Goal: Information Seeking & Learning: Learn about a topic

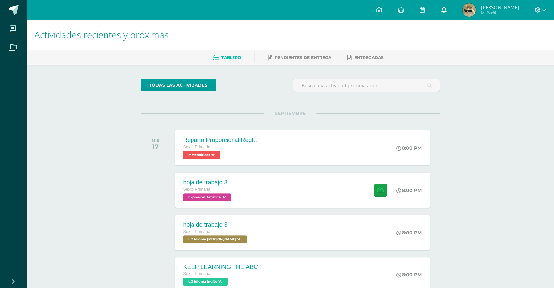
click at [453, 6] on link at bounding box center [443, 10] width 21 height 20
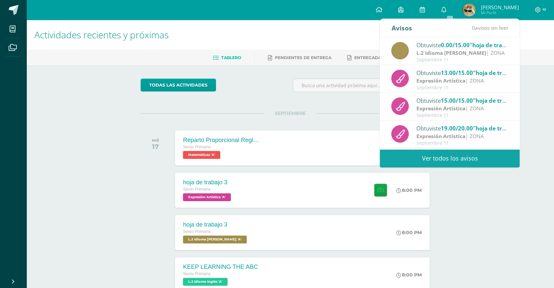
click at [522, 37] on h1 "Actividades recientes y próximas" at bounding box center [290, 35] width 512 height 30
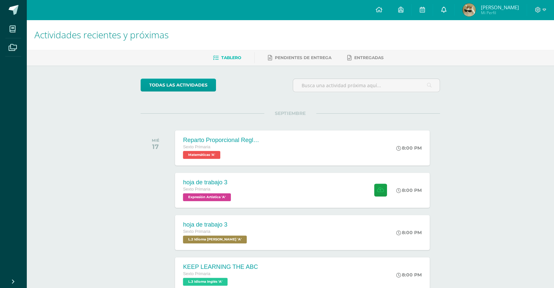
click at [450, 5] on link at bounding box center [443, 10] width 21 height 20
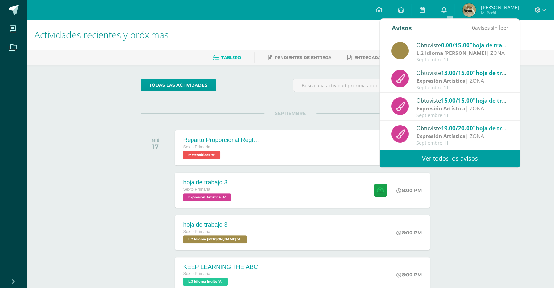
click at [462, 74] on span "13.00/15.00" at bounding box center [457, 73] width 32 height 8
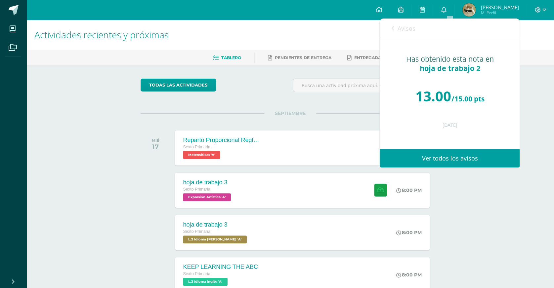
click at [152, 164] on div "SEPTIEMBRE MIÉ 17 Reparto Proporcional Regla de Tres Directa Regla de Tres Indi…" at bounding box center [290, 245] width 299 height 265
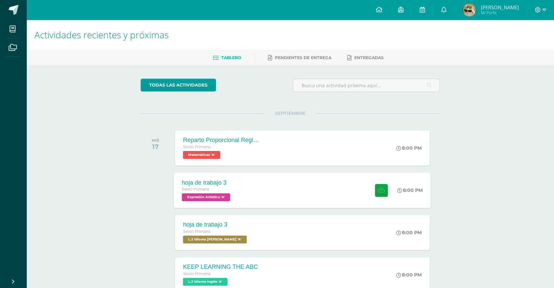
click at [194, 179] on div "hoja de trabajo 3" at bounding box center [207, 182] width 50 height 7
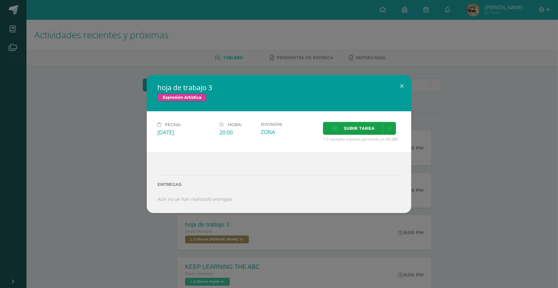
click at [120, 139] on div "hoja de trabajo 3 Expresión Artística Fecha: [DATE] Hora: 20:00 División: Acept…" at bounding box center [279, 144] width 553 height 138
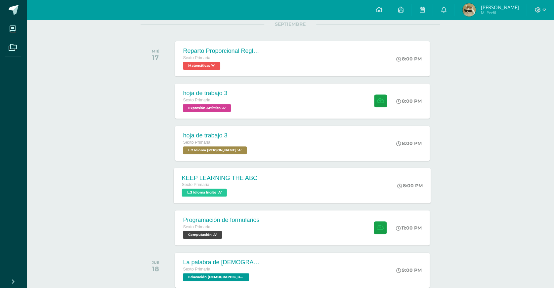
scroll to position [60, 0]
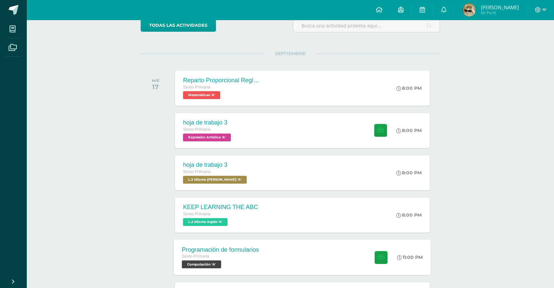
click at [221, 261] on span "Computación 'A'" at bounding box center [201, 265] width 39 height 8
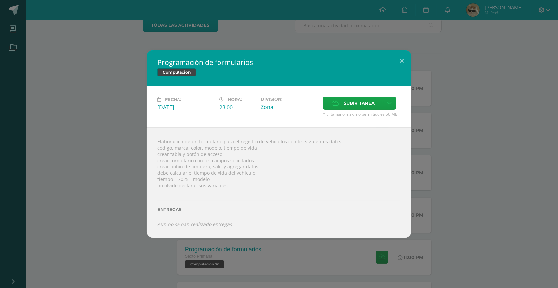
click at [116, 173] on div "Programación de formularios Computación Fecha: [DATE] Hora: 23:00 División:" at bounding box center [279, 144] width 553 height 188
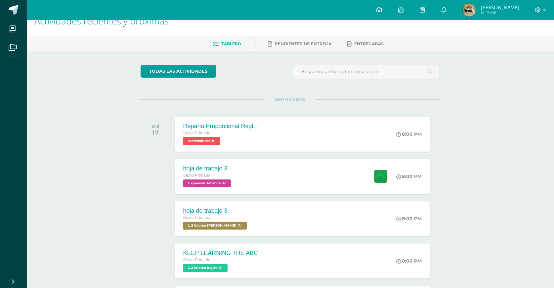
scroll to position [0, 0]
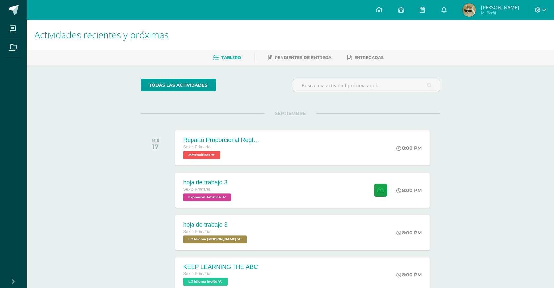
click at [411, 156] on div "8:00 PM" at bounding box center [413, 147] width 35 height 35
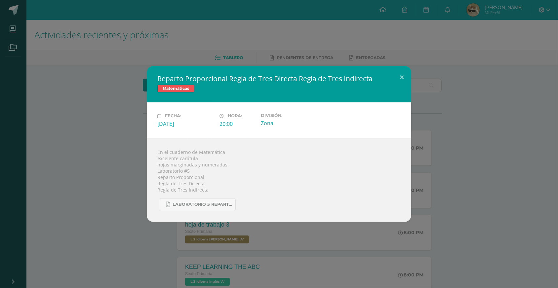
click at [47, 148] on div "Reparto Proporcional Regla de Tres Directa Regla de Tres Indirecta Matemáticas …" at bounding box center [279, 144] width 553 height 156
